Goal: Task Accomplishment & Management: Use online tool/utility

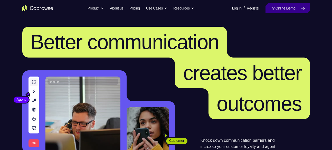
click at [281, 7] on link "Try Online Demo" at bounding box center [288, 8] width 44 height 10
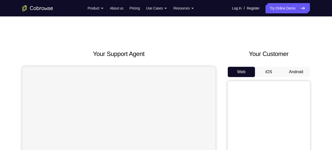
click at [301, 71] on button "Android" at bounding box center [296, 72] width 27 height 10
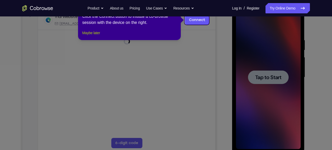
drag, startPoint x: 283, startPoint y: 79, endPoint x: 91, endPoint y: 36, distance: 196.9
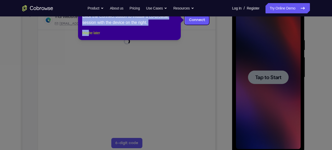
click at [91, 36] on button "Maybe later" at bounding box center [91, 33] width 18 height 6
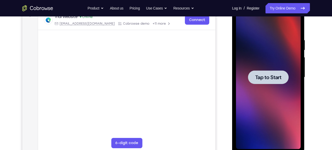
click at [256, 76] on span "Tap to Start" at bounding box center [268, 77] width 26 height 5
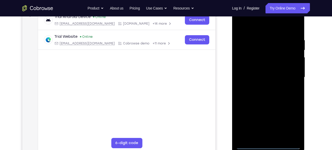
click at [268, 145] on div at bounding box center [268, 77] width 65 height 144
click at [274, 134] on div at bounding box center [268, 77] width 65 height 144
click at [296, 135] on div at bounding box center [268, 77] width 65 height 144
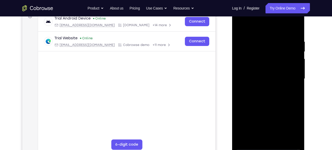
scroll to position [82, 0]
click at [263, 86] on div at bounding box center [268, 79] width 65 height 144
click at [266, 75] on div at bounding box center [268, 79] width 65 height 144
click at [272, 86] on div at bounding box center [268, 79] width 65 height 144
click at [276, 57] on div at bounding box center [268, 79] width 65 height 144
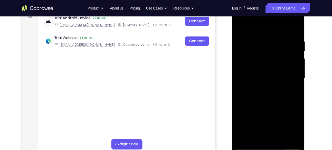
click at [276, 57] on div at bounding box center [268, 79] width 65 height 144
click at [276, 102] on div at bounding box center [268, 79] width 65 height 144
click at [296, 27] on div at bounding box center [268, 79] width 65 height 144
click at [239, 26] on div at bounding box center [268, 79] width 65 height 144
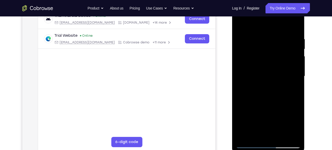
scroll to position [92, 0]
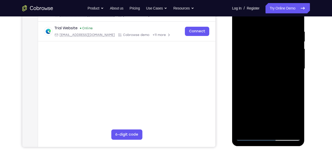
click at [261, 32] on div at bounding box center [268, 69] width 65 height 144
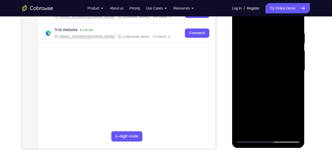
click at [297, 76] on div at bounding box center [268, 71] width 65 height 144
drag, startPoint x: 243, startPoint y: 80, endPoint x: 309, endPoint y: 69, distance: 66.7
click at [305, 69] on html "Online web based iOS Simulators and Android Emulators. Run iPhone, iPad, Mobile…" at bounding box center [268, 72] width 73 height 154
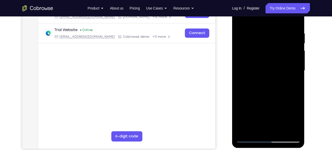
click at [296, 74] on div at bounding box center [268, 71] width 65 height 144
click at [295, 80] on div at bounding box center [268, 71] width 65 height 144
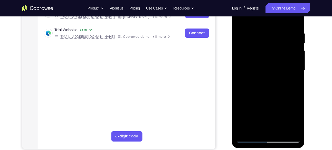
click at [295, 23] on div at bounding box center [268, 71] width 65 height 144
click at [280, 131] on div at bounding box center [268, 71] width 65 height 144
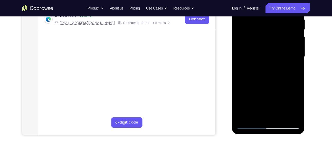
scroll to position [89, 0]
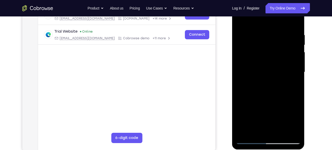
click at [270, 99] on div at bounding box center [268, 72] width 65 height 144
click at [276, 69] on div at bounding box center [268, 72] width 65 height 144
click at [240, 20] on div at bounding box center [268, 72] width 65 height 144
drag, startPoint x: 269, startPoint y: 52, endPoint x: 268, endPoint y: 120, distance: 68.1
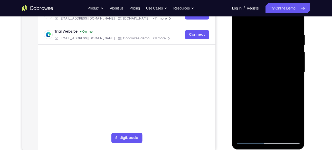
click at [268, 120] on div at bounding box center [268, 72] width 65 height 144
drag, startPoint x: 265, startPoint y: 40, endPoint x: 244, endPoint y: 94, distance: 58.0
click at [244, 94] on div at bounding box center [268, 72] width 65 height 144
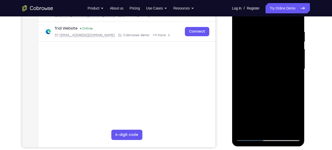
scroll to position [92, 0]
click at [299, 123] on div at bounding box center [268, 69] width 65 height 144
drag, startPoint x: 289, startPoint y: 113, endPoint x: 284, endPoint y: 45, distance: 68.3
click at [284, 45] on div at bounding box center [268, 69] width 65 height 144
drag, startPoint x: 284, startPoint y: 45, endPoint x: 291, endPoint y: 124, distance: 79.7
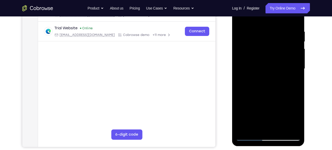
click at [291, 124] on div at bounding box center [268, 69] width 65 height 144
click at [276, 25] on div at bounding box center [268, 69] width 65 height 144
click at [300, 82] on div at bounding box center [268, 69] width 65 height 144
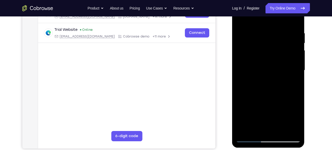
scroll to position [89, 0]
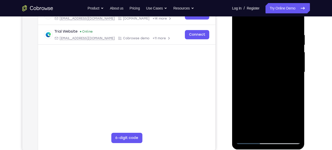
click at [300, 82] on div at bounding box center [268, 72] width 65 height 144
click at [300, 81] on div at bounding box center [268, 72] width 65 height 144
click at [241, 79] on div at bounding box center [268, 72] width 65 height 144
click at [296, 62] on div at bounding box center [268, 72] width 65 height 144
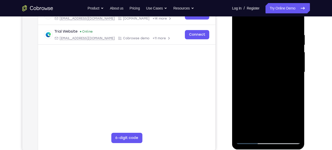
click at [296, 23] on div at bounding box center [268, 72] width 65 height 144
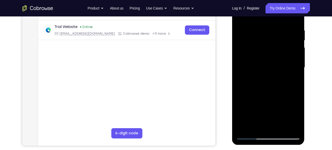
click at [292, 129] on div at bounding box center [268, 68] width 65 height 144
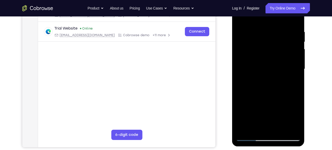
scroll to position [91, 0]
drag, startPoint x: 264, startPoint y: 46, endPoint x: 266, endPoint y: 115, distance: 69.1
click at [266, 115] on div at bounding box center [268, 69] width 65 height 144
click at [245, 130] on div at bounding box center [268, 69] width 65 height 144
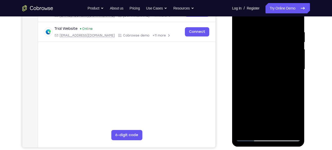
click at [261, 33] on div at bounding box center [268, 69] width 65 height 144
click at [296, 76] on div at bounding box center [268, 69] width 65 height 144
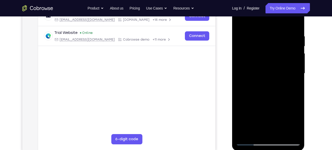
scroll to position [87, 0]
click at [300, 84] on div at bounding box center [268, 74] width 65 height 144
drag, startPoint x: 253, startPoint y: 80, endPoint x: 295, endPoint y: 78, distance: 42.2
click at [295, 78] on div at bounding box center [268, 74] width 65 height 144
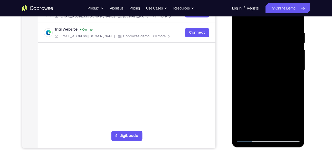
scroll to position [91, 0]
click at [289, 127] on div at bounding box center [268, 70] width 65 height 144
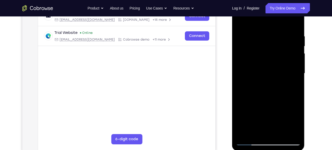
scroll to position [87, 0]
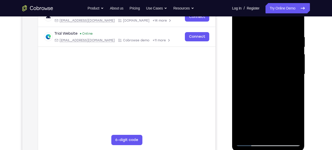
click at [294, 26] on div at bounding box center [268, 74] width 65 height 144
click at [294, 24] on div at bounding box center [268, 74] width 65 height 144
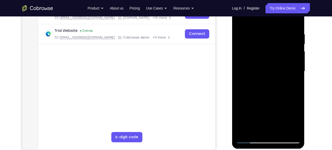
drag, startPoint x: 268, startPoint y: 44, endPoint x: 272, endPoint y: 120, distance: 76.7
click at [272, 120] on div at bounding box center [268, 71] width 65 height 144
click at [297, 18] on div at bounding box center [268, 71] width 65 height 144
